Goal: Task Accomplishment & Management: Manage account settings

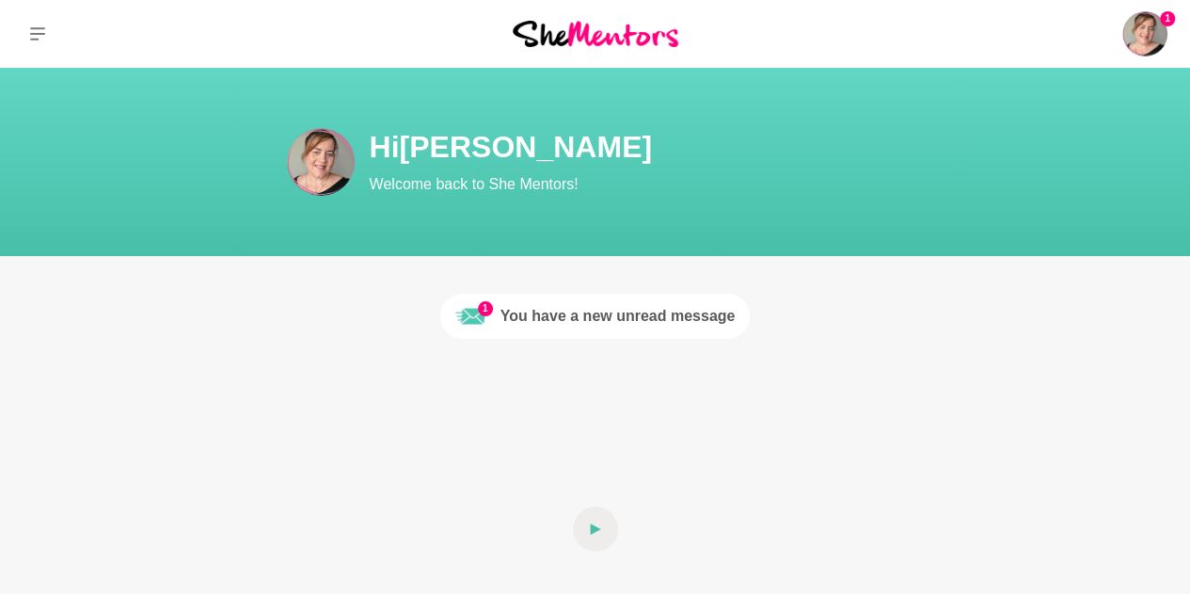
click at [576, 323] on div "You have a new unread message" at bounding box center [618, 316] width 235 height 23
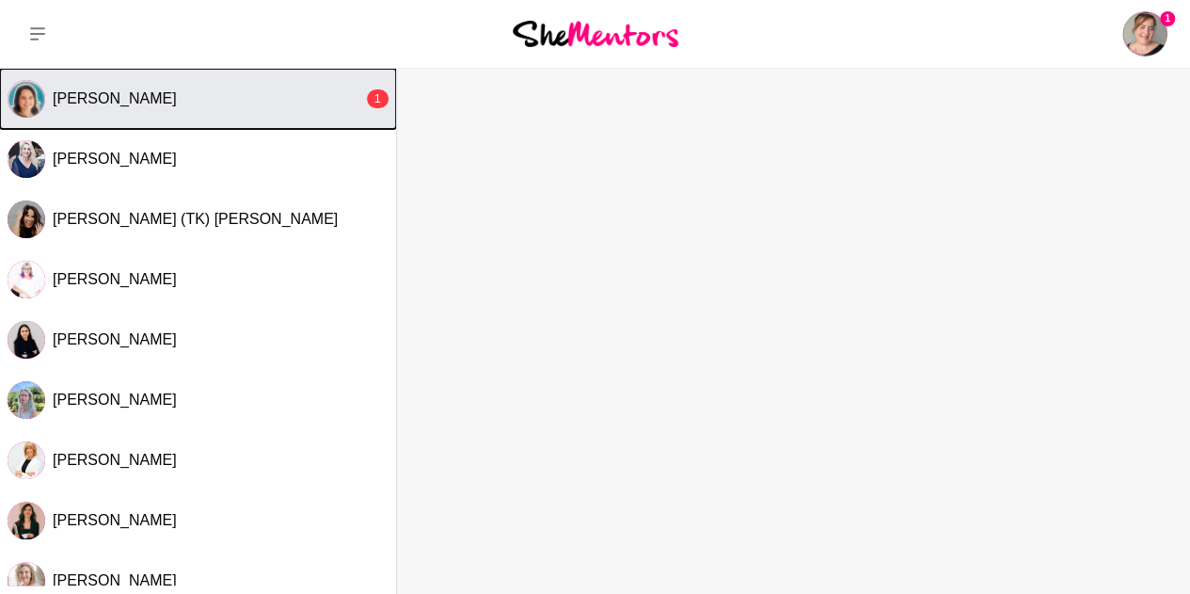
click at [320, 95] on div "[PERSON_NAME]" at bounding box center [208, 98] width 310 height 19
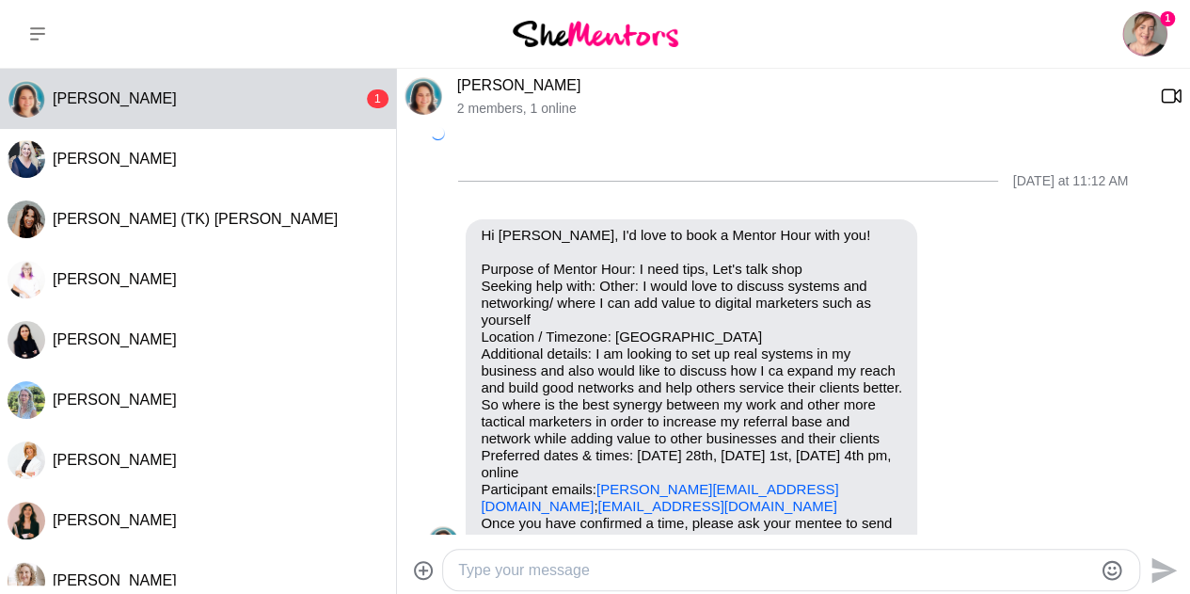
scroll to position [459, 0]
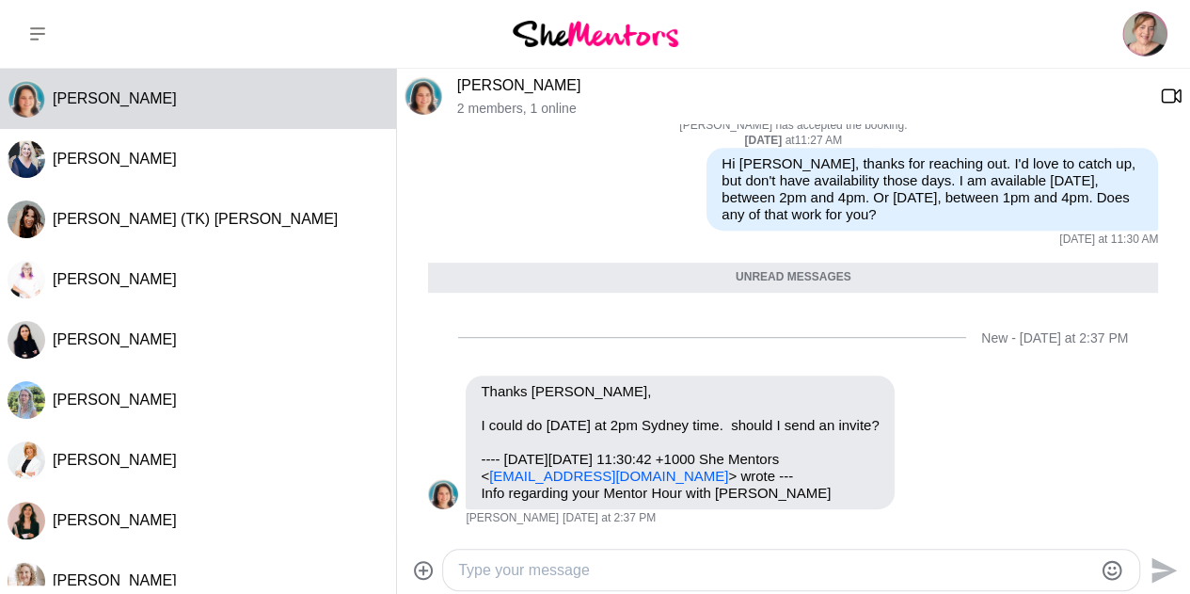
click at [474, 574] on textarea "Type your message" at bounding box center [775, 570] width 634 height 23
type textarea "H"
type textarea "F"
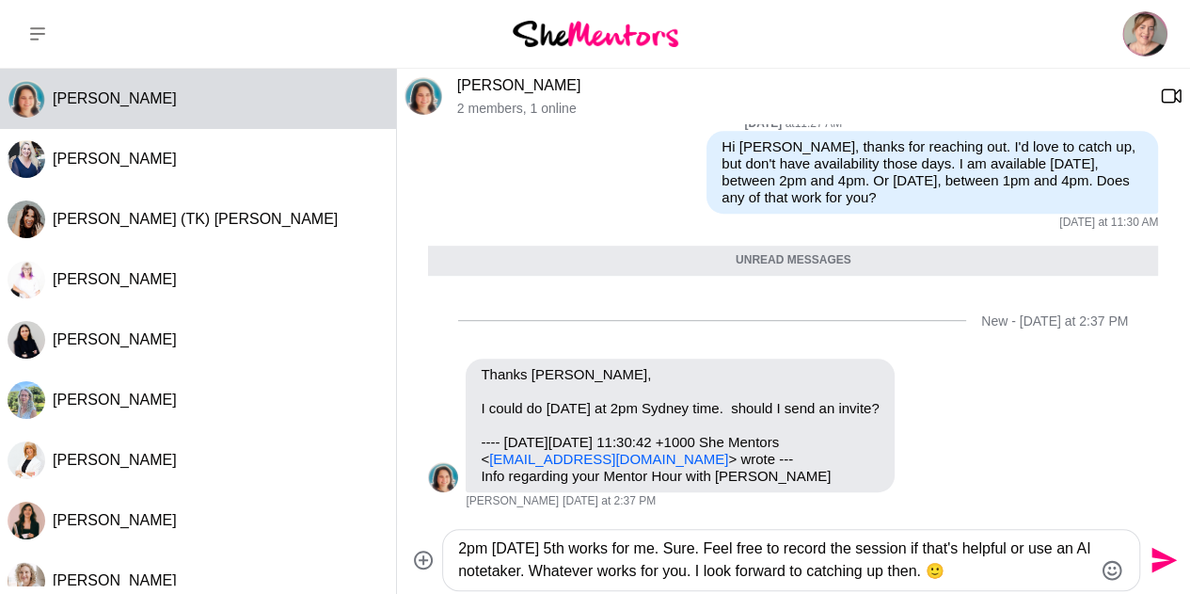
click at [989, 575] on textarea "2pm [DATE] 5th works for me. Sure. Feel free to record the session if that's he…" at bounding box center [775, 559] width 634 height 45
type textarea "2pm [DATE] 5th works for me. Sure. Feel free to record the session if that's he…"
click at [1165, 556] on icon "Send" at bounding box center [1164, 560] width 25 height 25
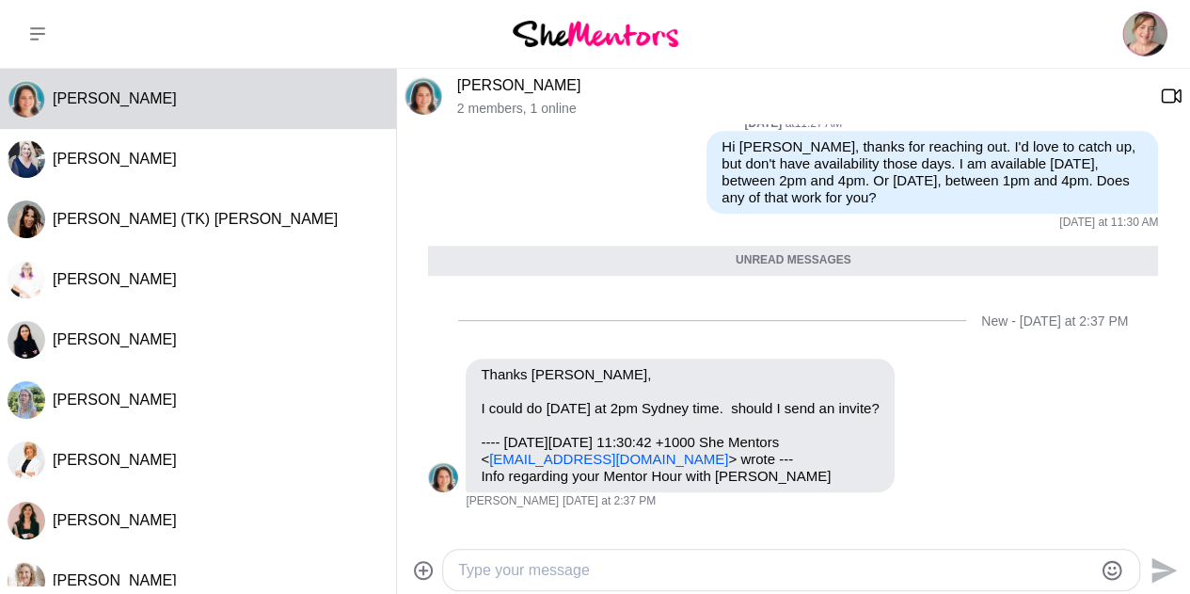
scroll to position [625, 0]
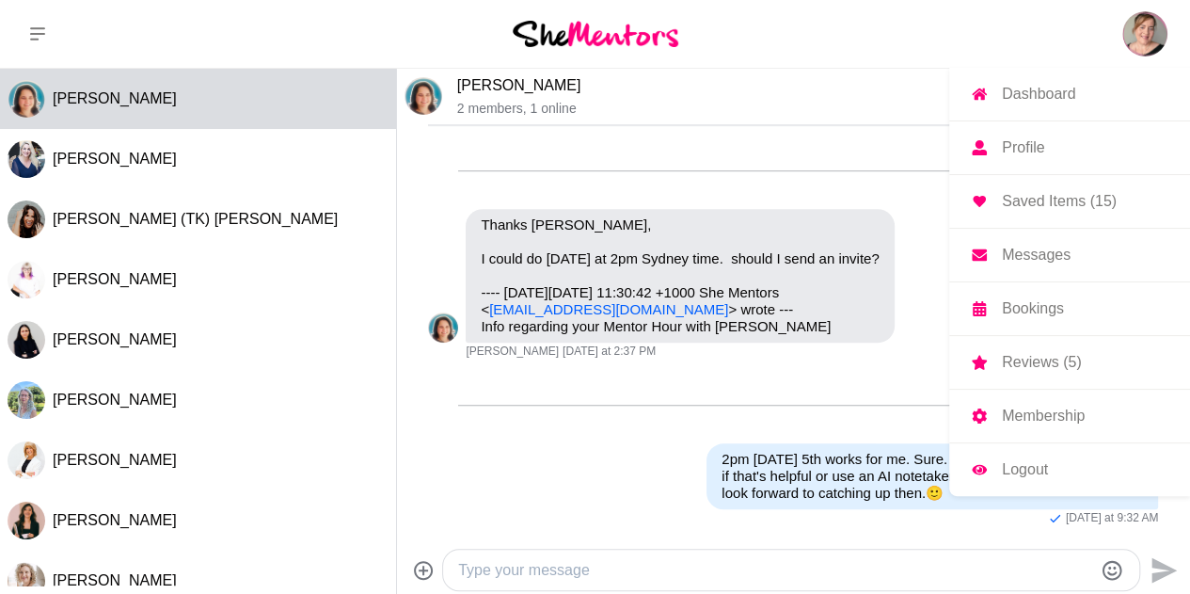
click at [1134, 49] on img at bounding box center [1144, 33] width 45 height 45
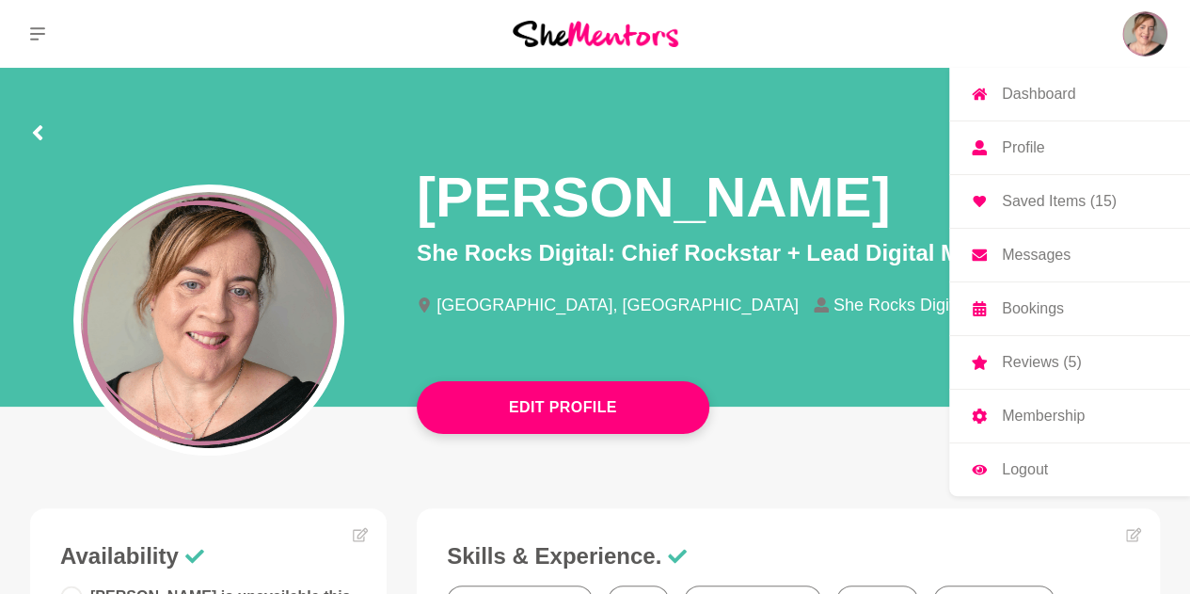
click at [1022, 305] on p "Bookings" at bounding box center [1033, 308] width 62 height 15
click at [1018, 306] on p "Bookings" at bounding box center [1033, 308] width 62 height 15
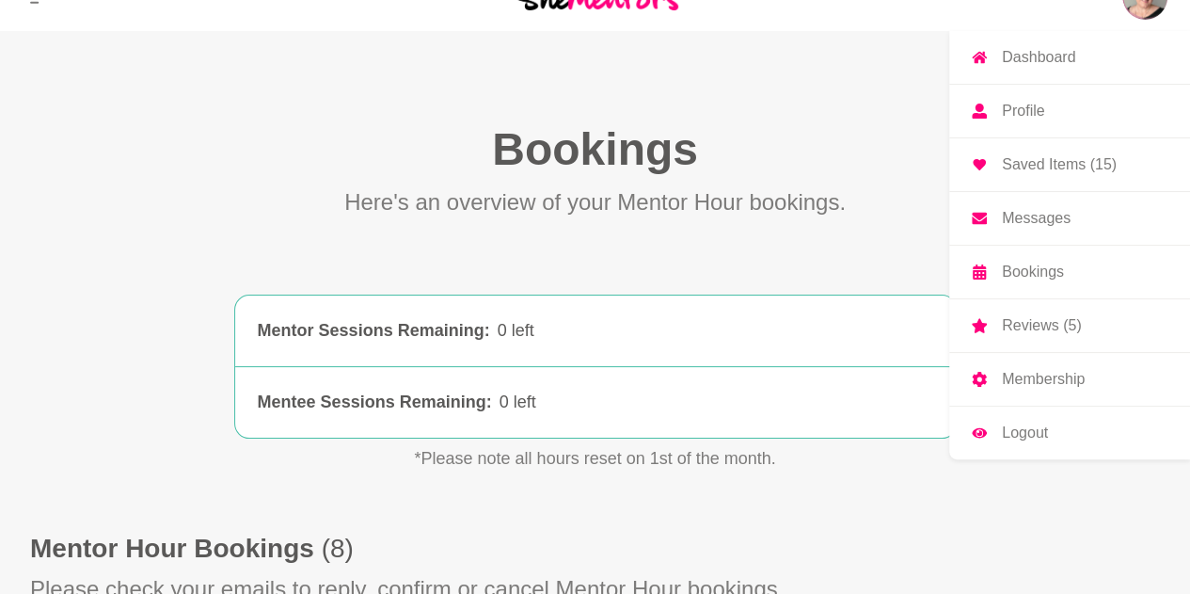
scroll to position [30, 0]
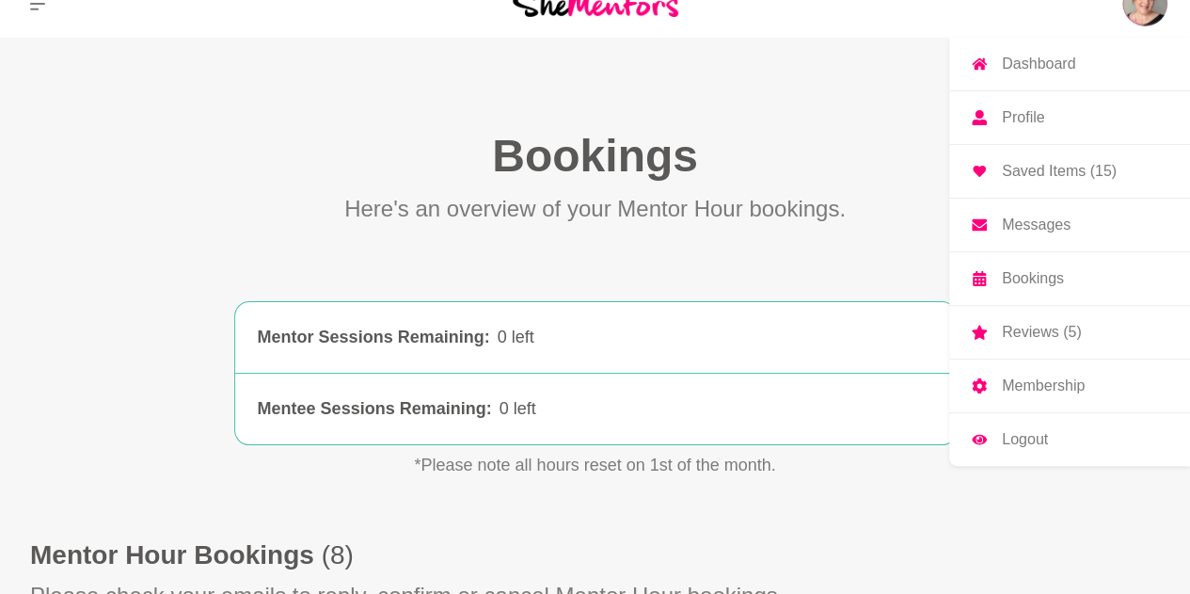
click at [1061, 115] on link "Profile" at bounding box center [1069, 117] width 241 height 53
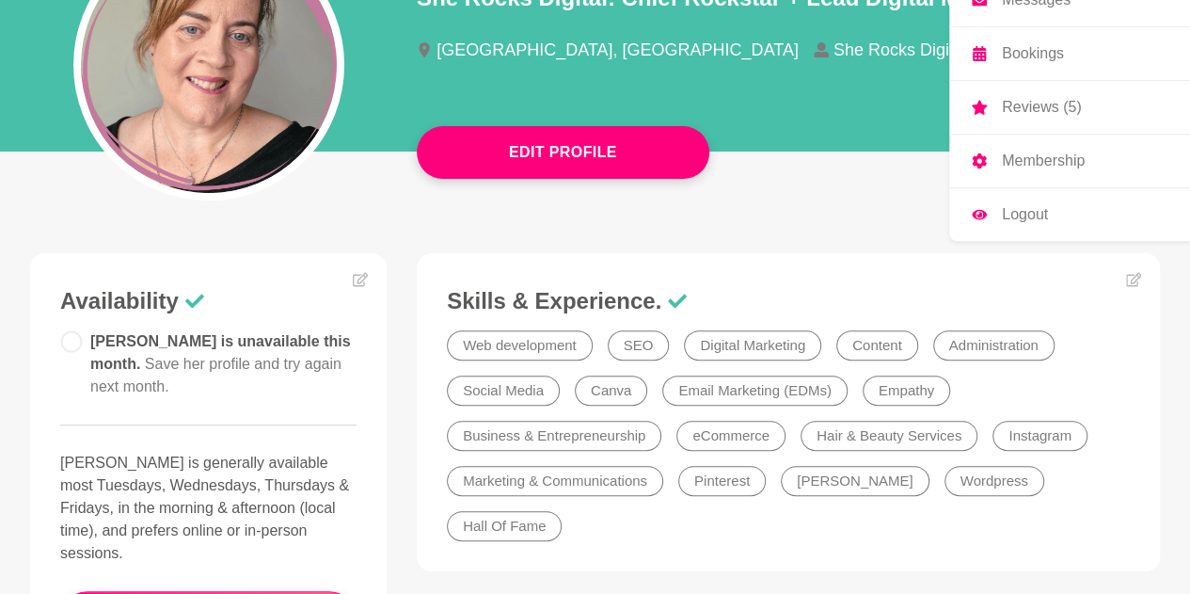
scroll to position [259, 0]
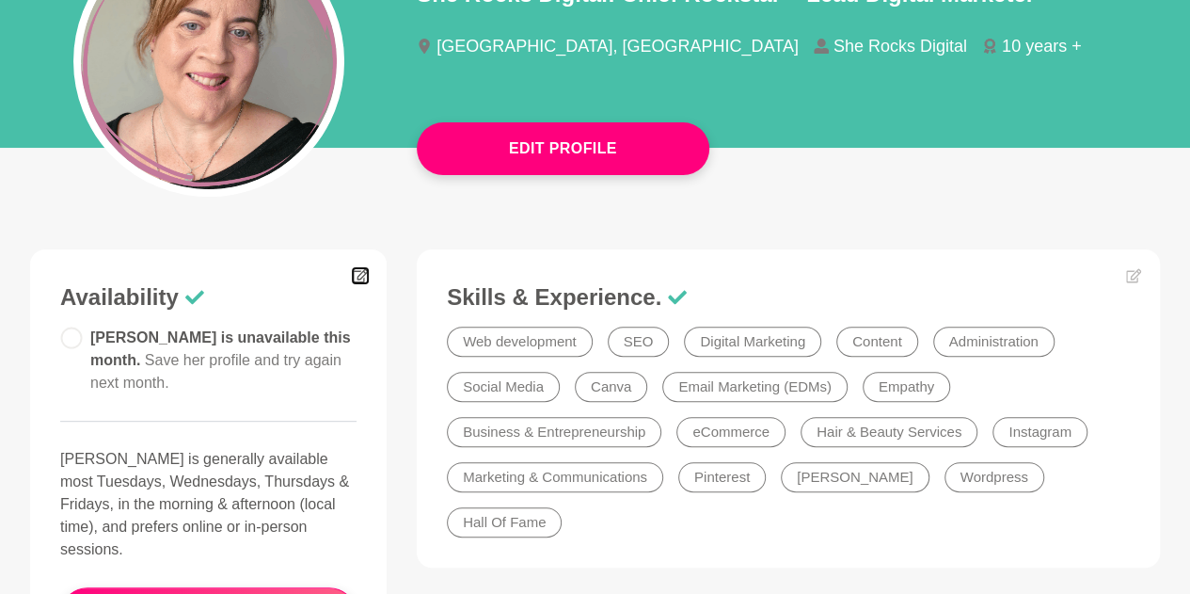
click at [353, 275] on icon at bounding box center [360, 276] width 15 height 14
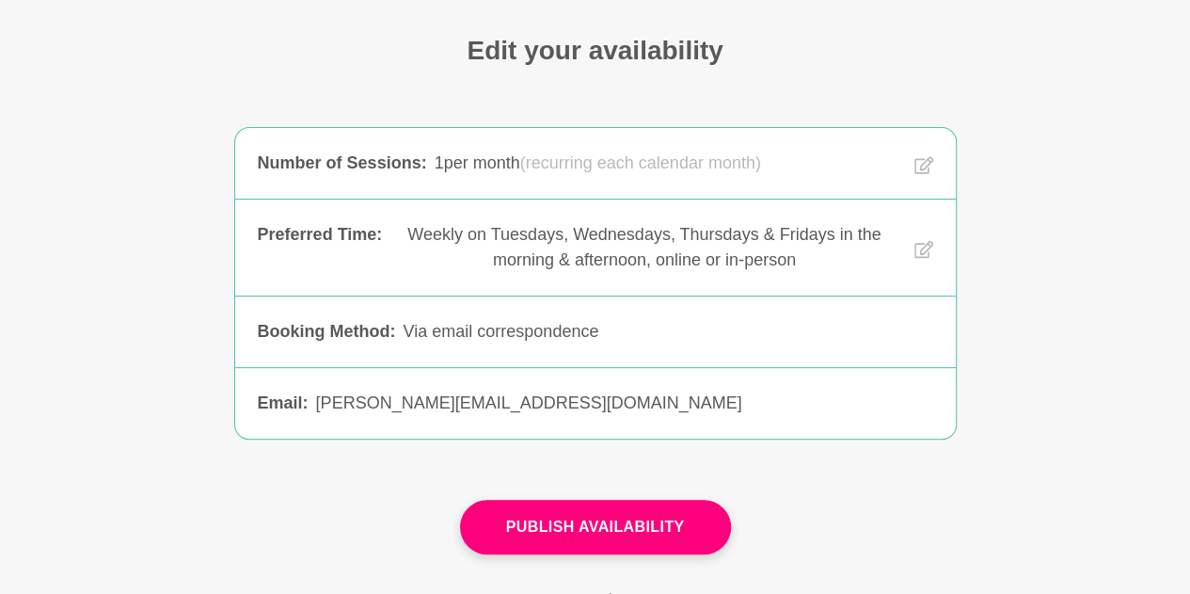
scroll to position [139, 0]
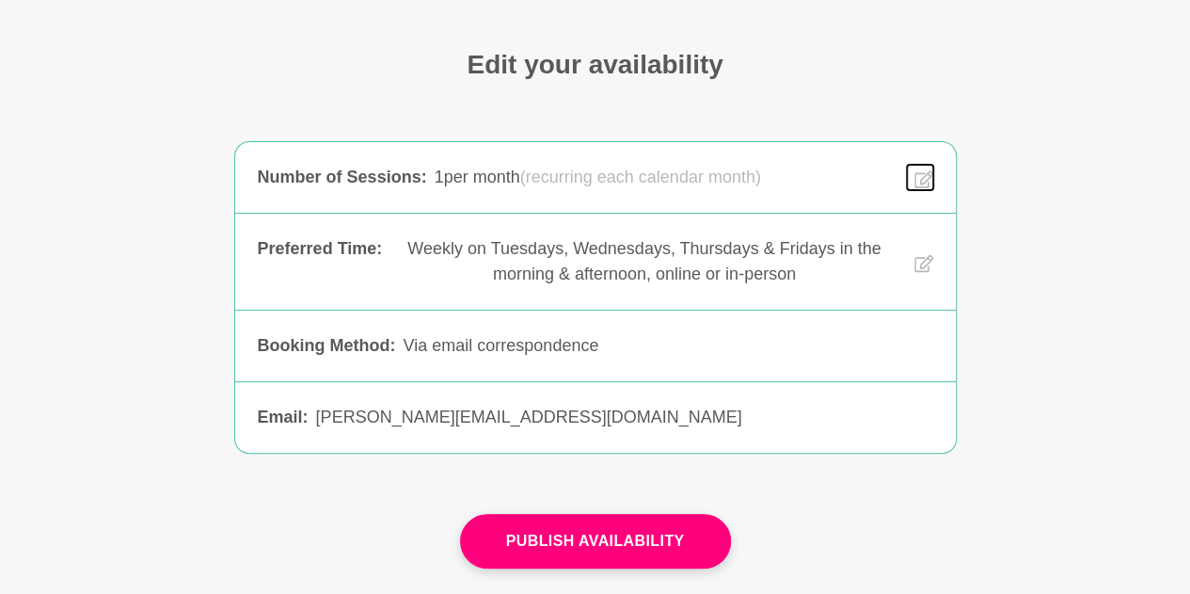
click at [919, 179] on icon at bounding box center [924, 179] width 19 height 22
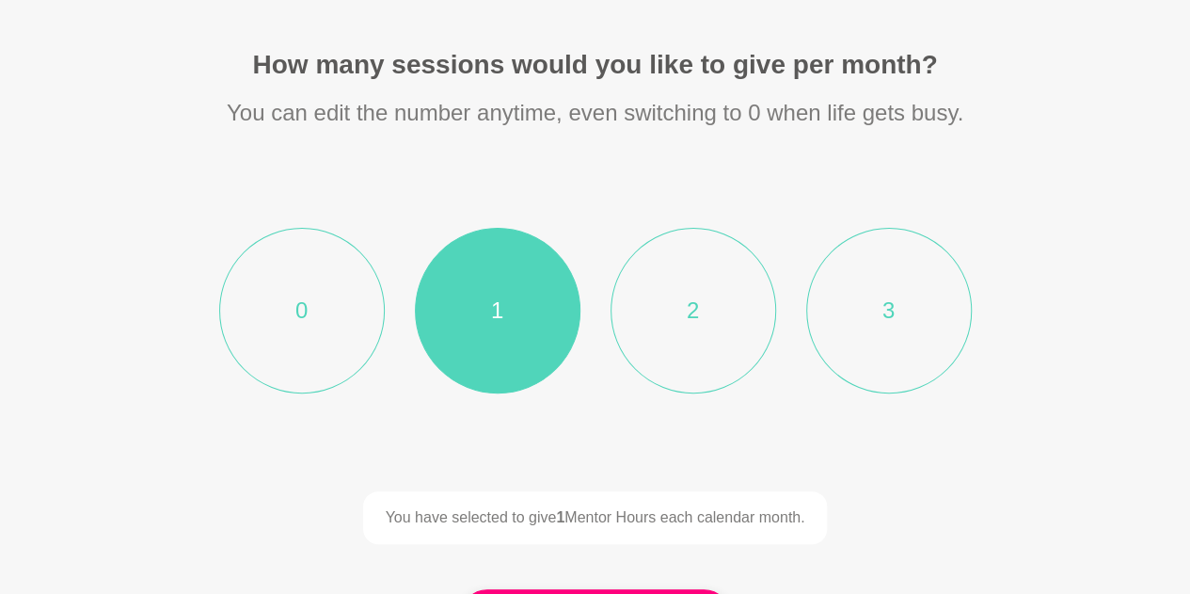
click at [692, 313] on li "2" at bounding box center [694, 311] width 166 height 166
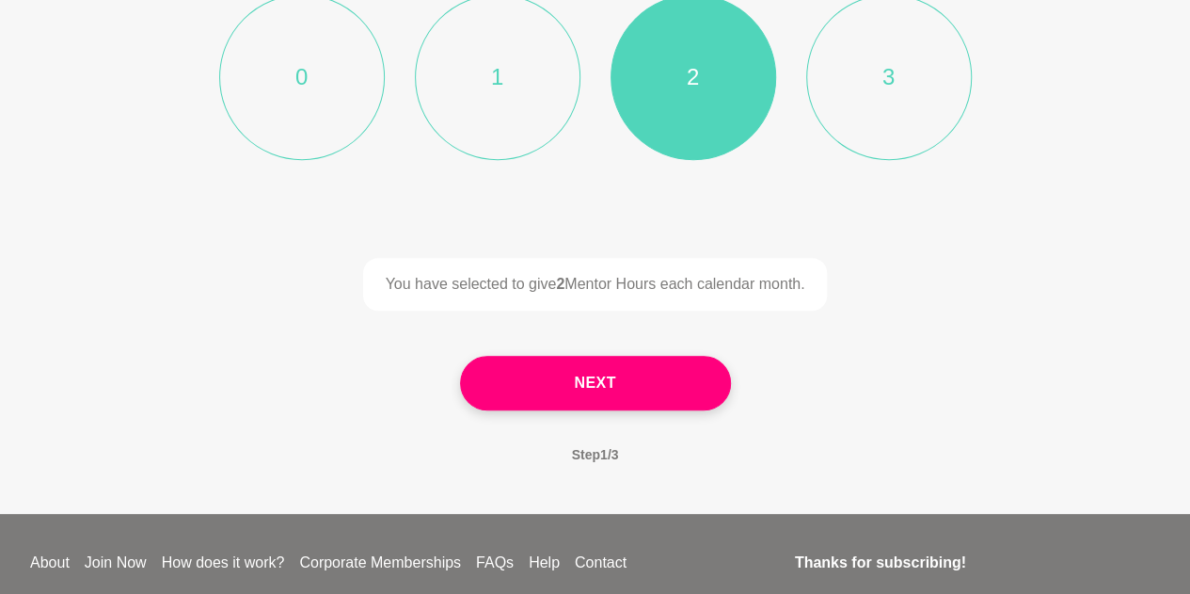
scroll to position [409, 0]
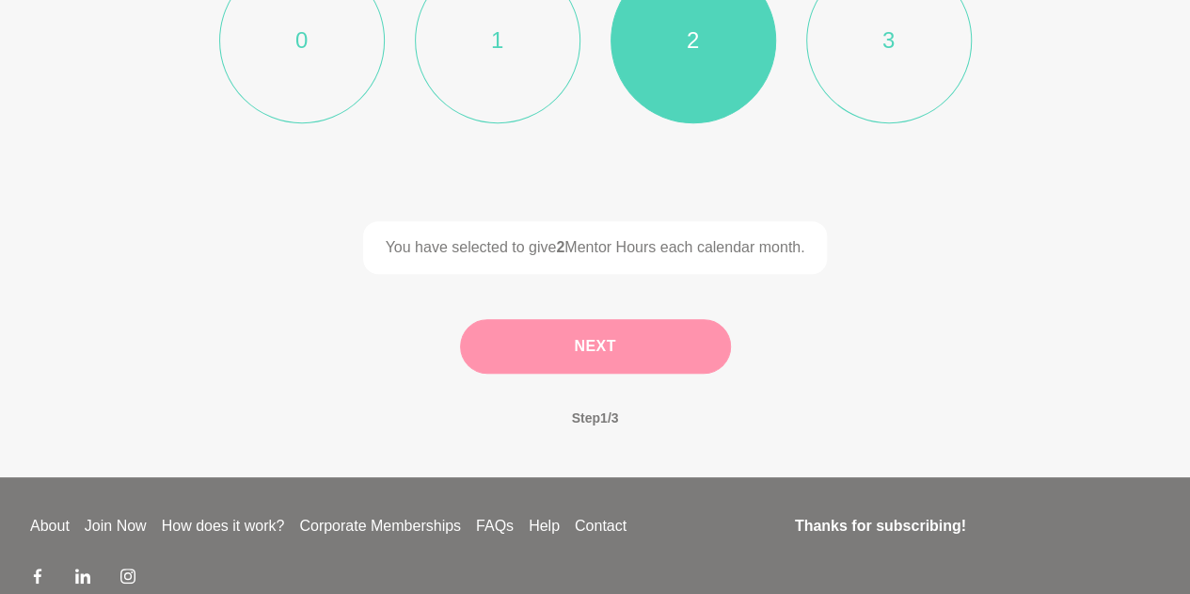
click at [621, 338] on button "Next" at bounding box center [595, 346] width 271 height 55
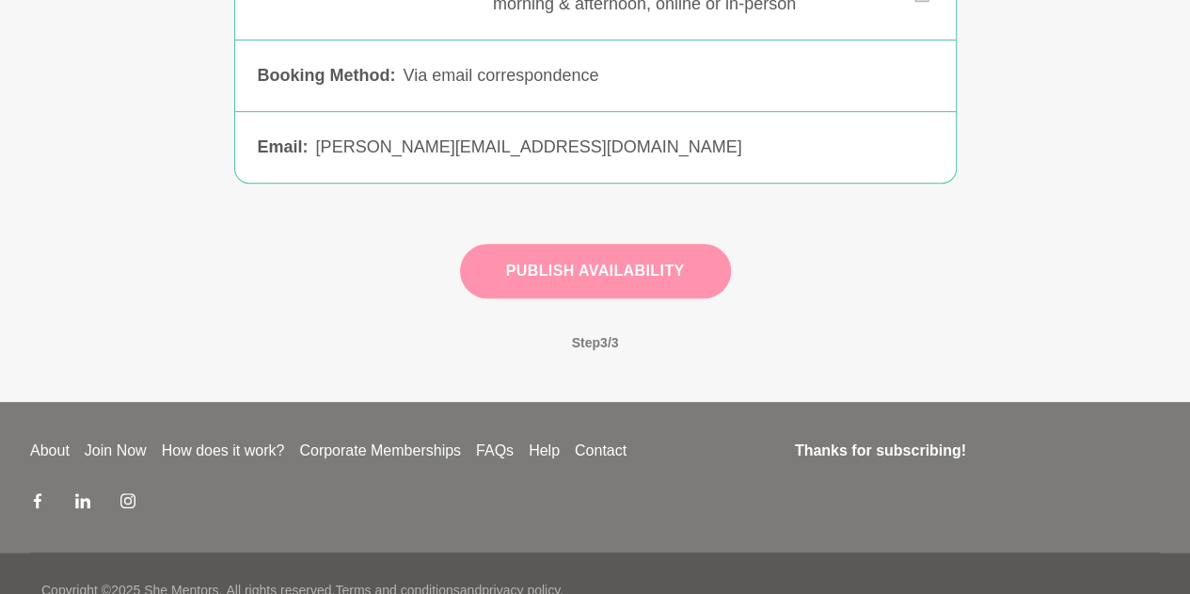
click at [677, 278] on button "Publish Availability" at bounding box center [595, 271] width 271 height 55
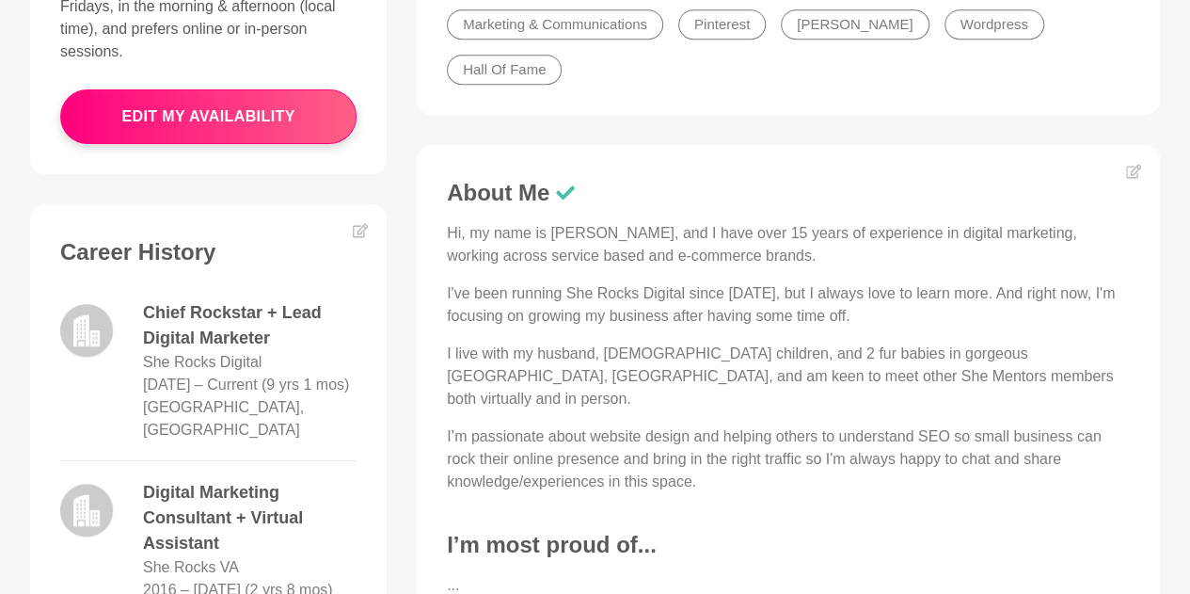
scroll to position [709, 0]
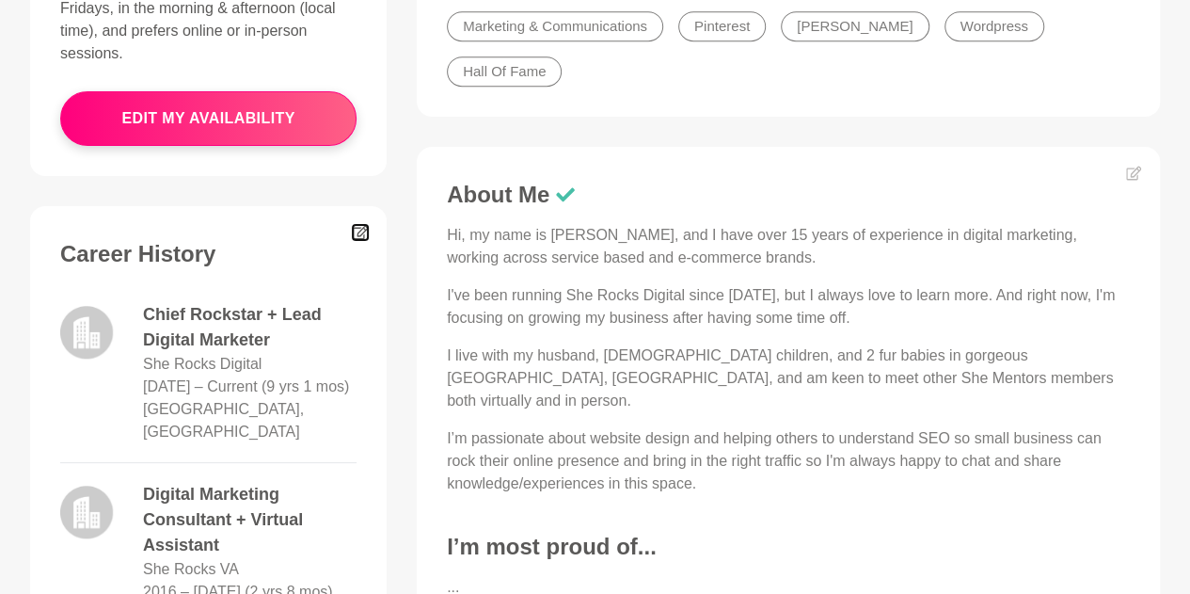
click at [356, 225] on icon at bounding box center [360, 232] width 15 height 15
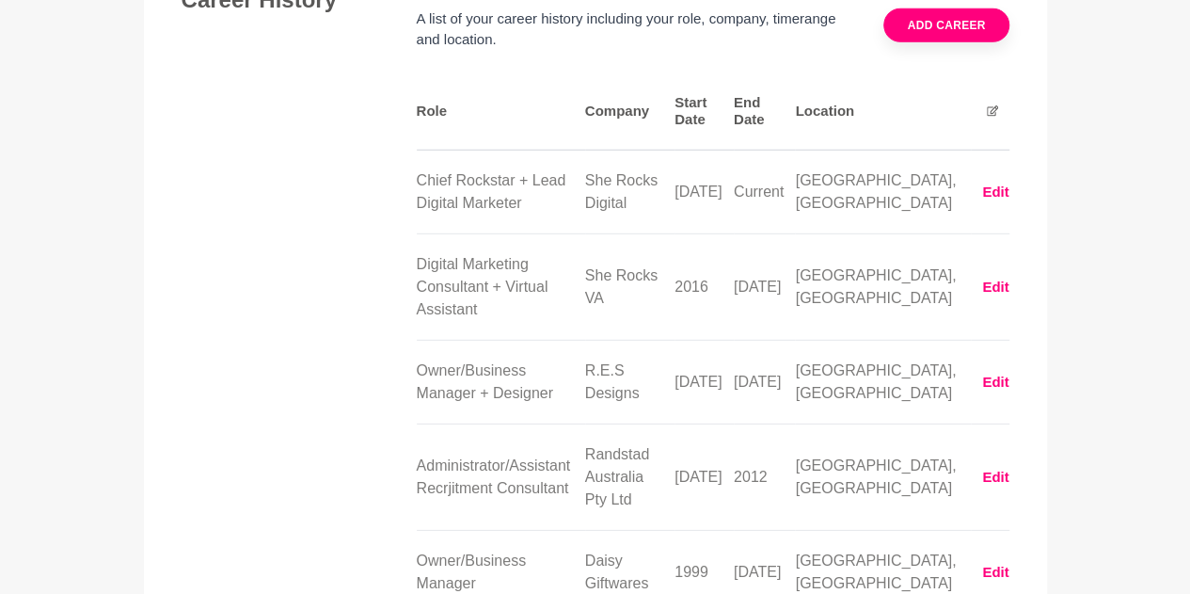
scroll to position [2584, 0]
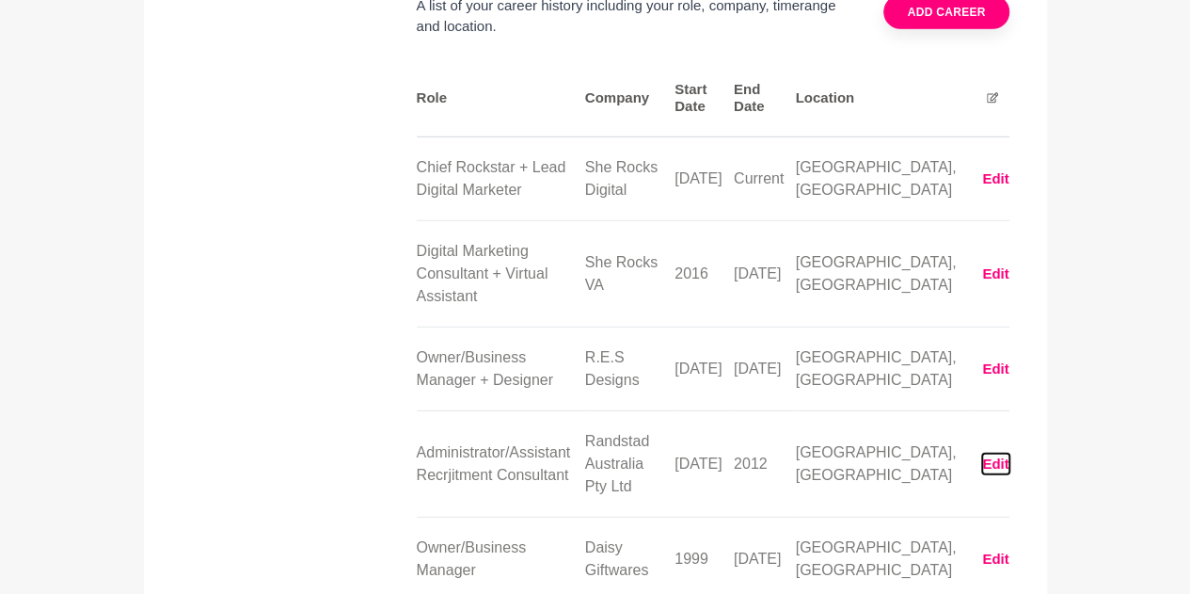
click at [983, 453] on button "Edit" at bounding box center [995, 464] width 26 height 22
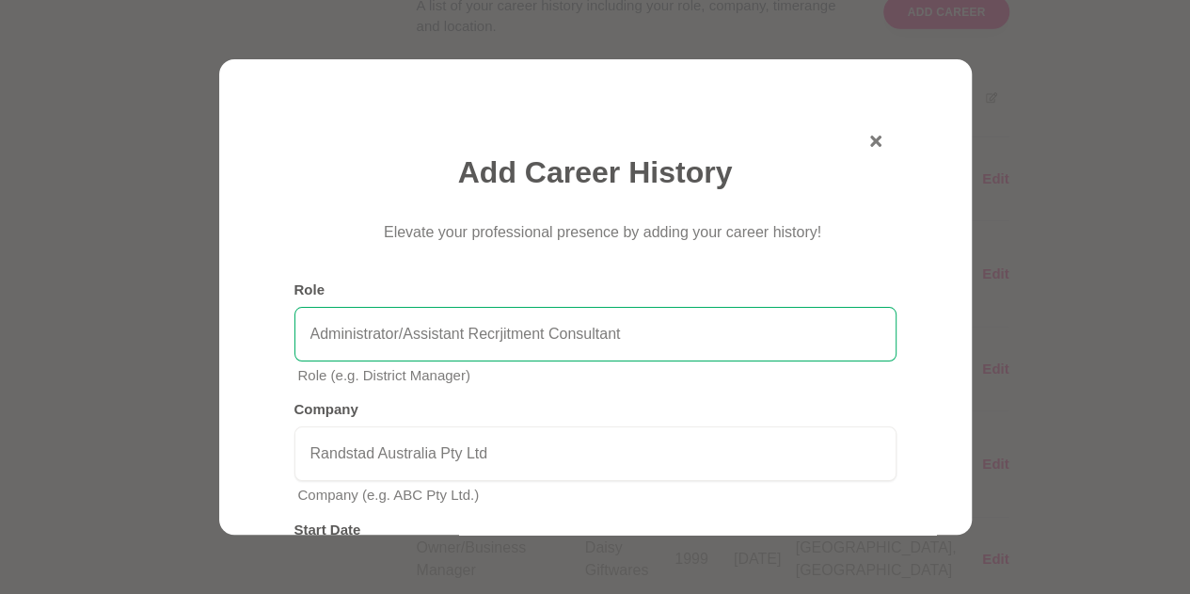
click at [502, 338] on input "Administrator/Assistant Recrjitment Consultant" at bounding box center [595, 334] width 602 height 55
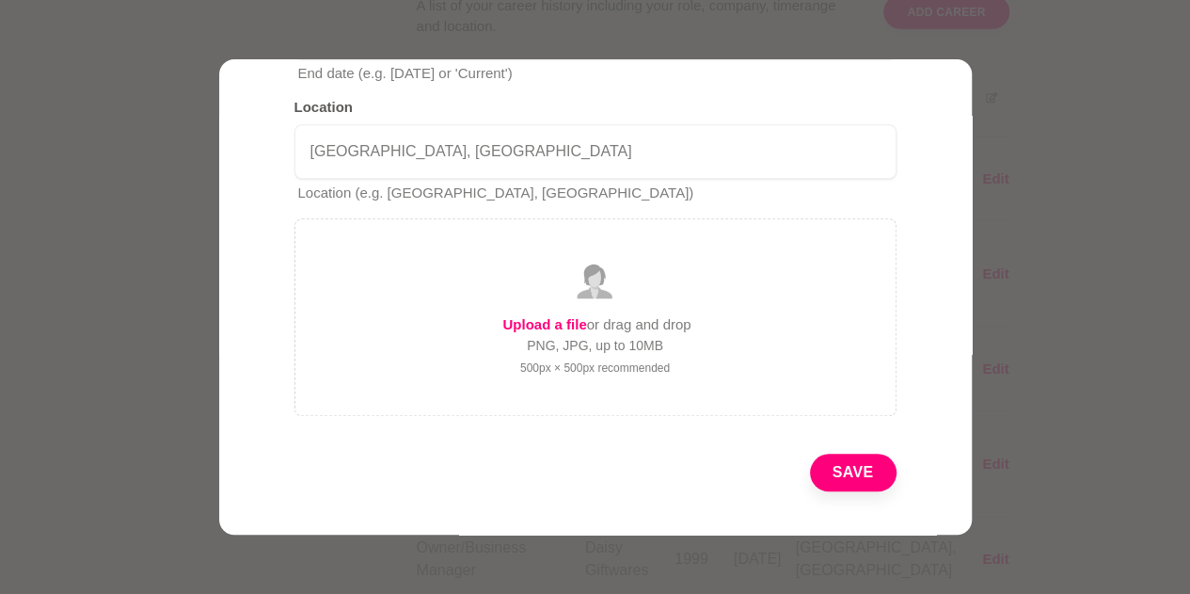
scroll to position [681, 0]
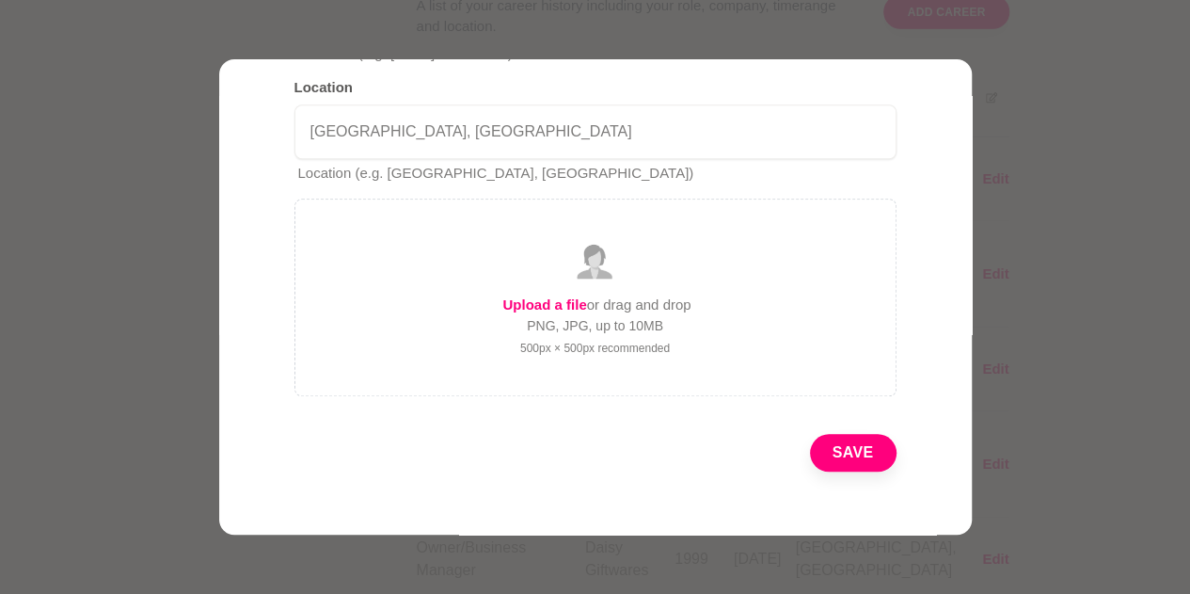
type input "Administrator/Assistant Recruitment Consultant"
click at [835, 461] on button "Save" at bounding box center [853, 453] width 87 height 38
click at [846, 437] on button "Save" at bounding box center [853, 453] width 87 height 38
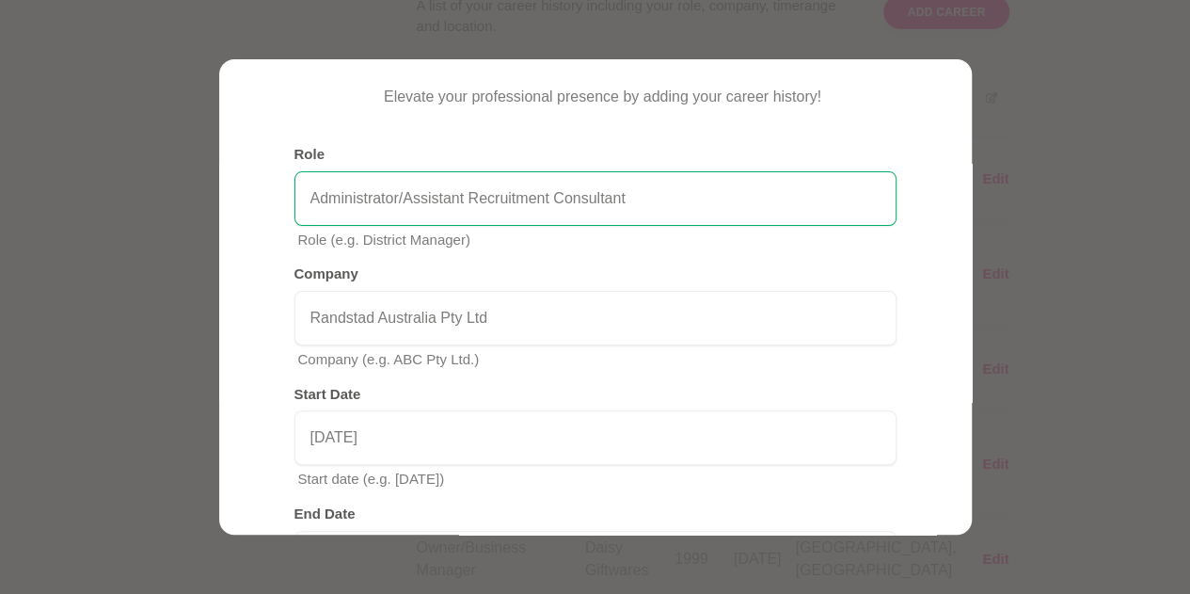
scroll to position [0, 0]
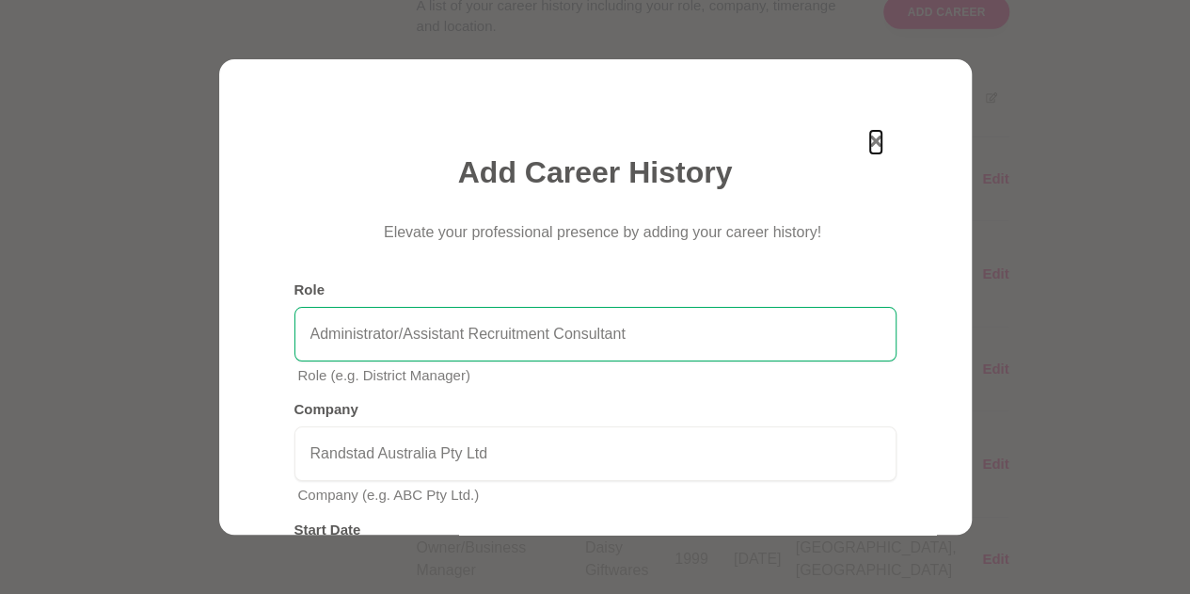
click at [870, 138] on icon "button" at bounding box center [875, 140] width 11 height 11
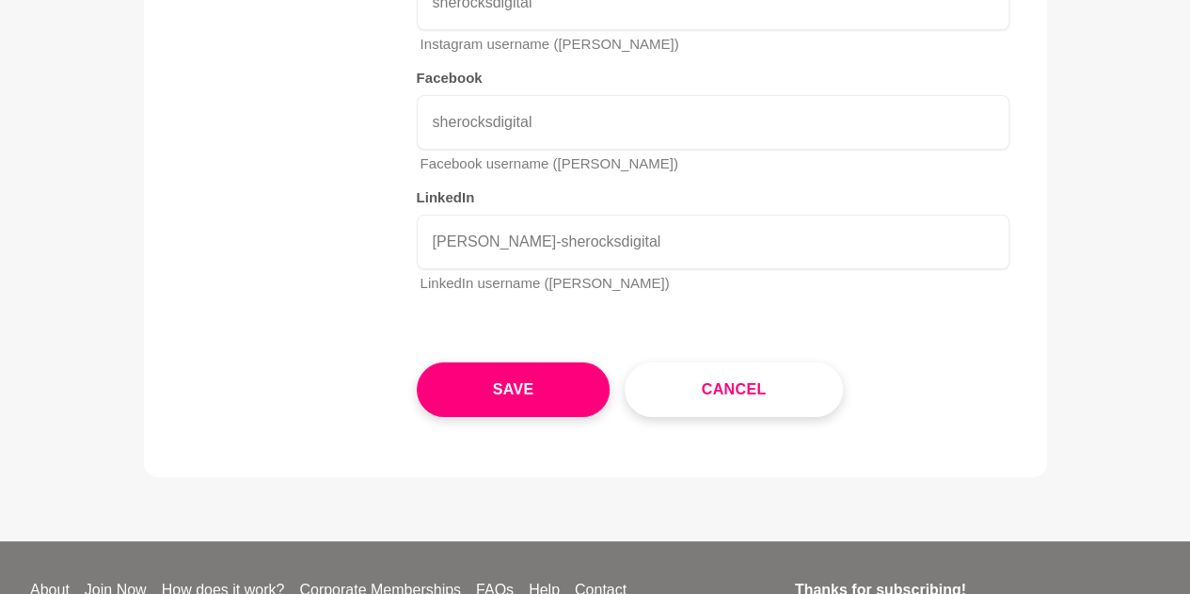
scroll to position [3607, 0]
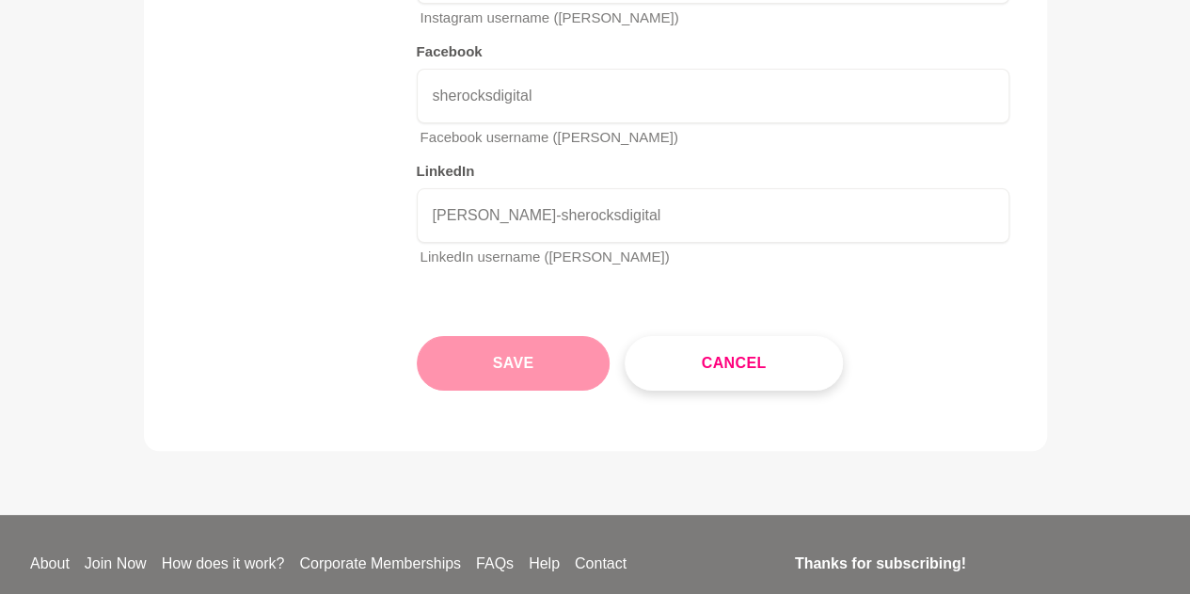
click at [506, 336] on button "Save" at bounding box center [514, 363] width 194 height 55
